Goal: Information Seeking & Learning: Learn about a topic

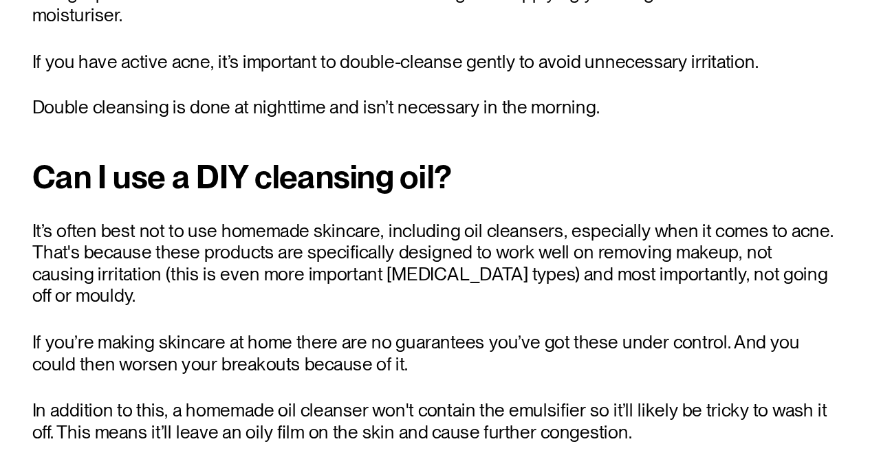
scroll to position [3368, 0]
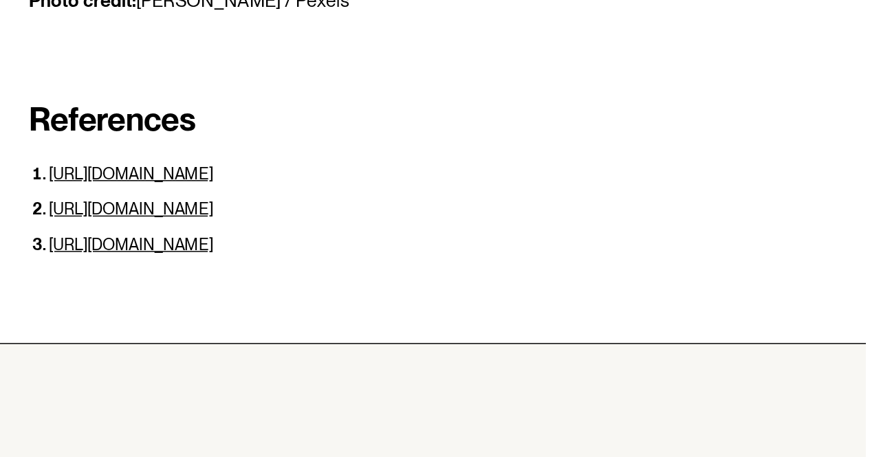
click at [588, 282] on li "https://pubmed.ncbi.nlm.nih.gov/16910029/" at bounding box center [581, 288] width 533 height 13
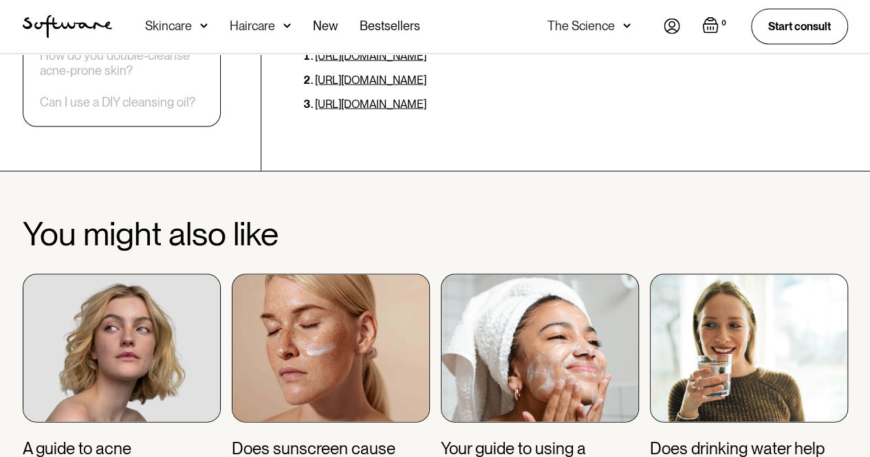
scroll to position [4081, 0]
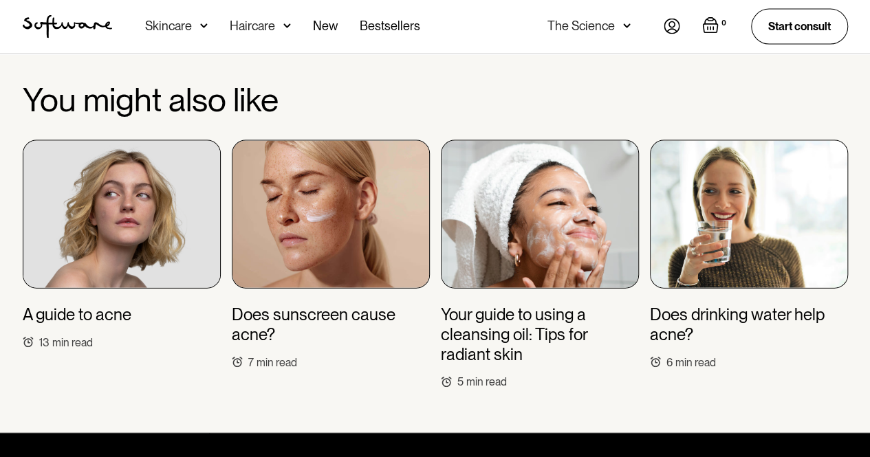
click at [60, 181] on img at bounding box center [122, 214] width 198 height 148
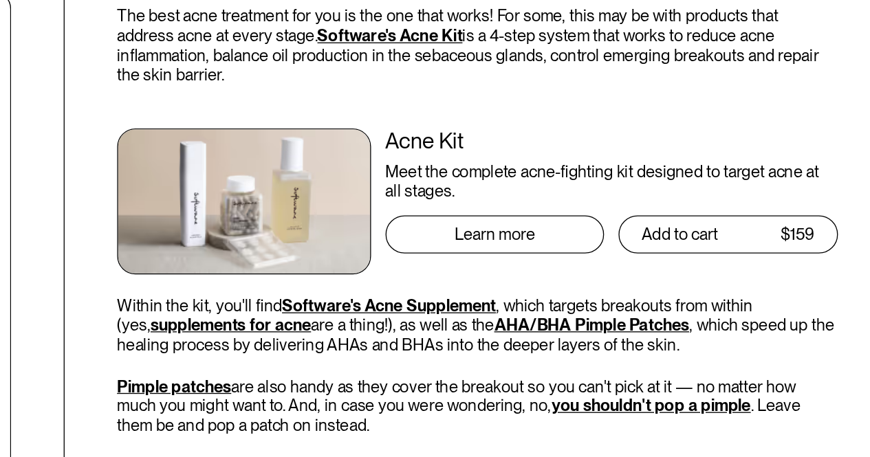
scroll to position [5267, 0]
